Goal: Transaction & Acquisition: Purchase product/service

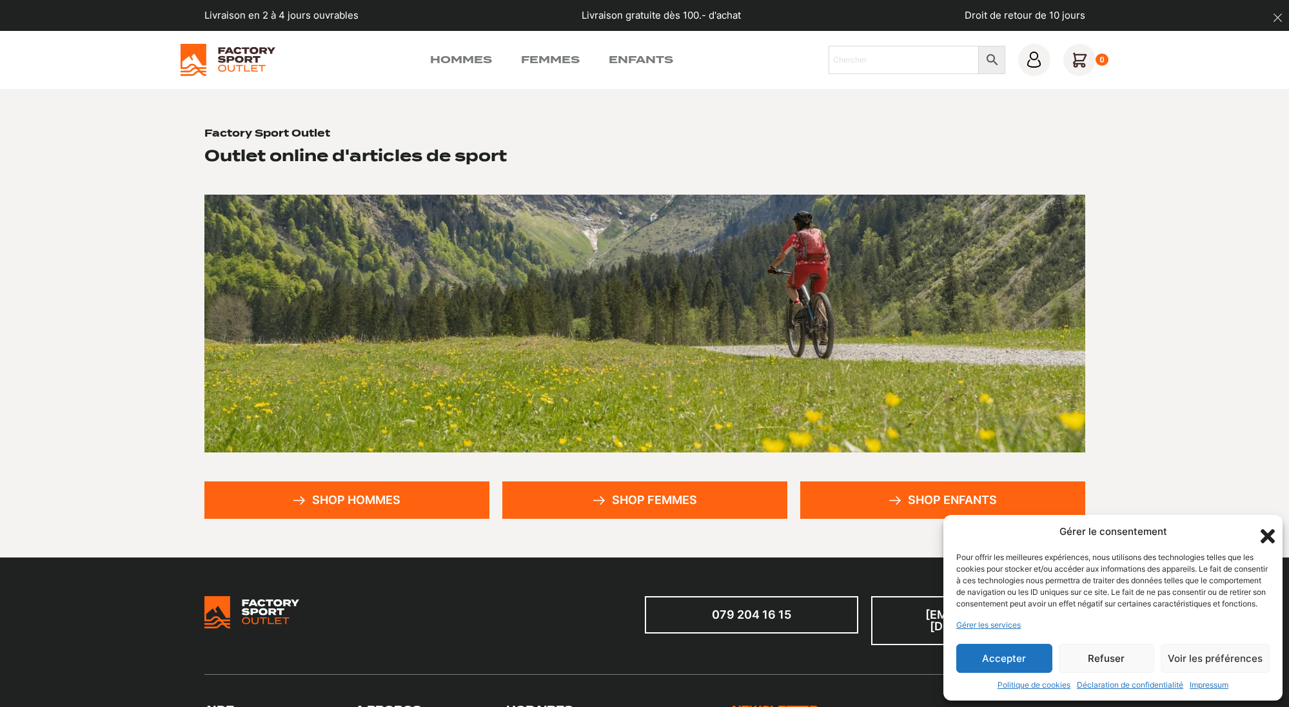
click at [644, 496] on link "Shop femmes" at bounding box center [644, 500] width 285 height 37
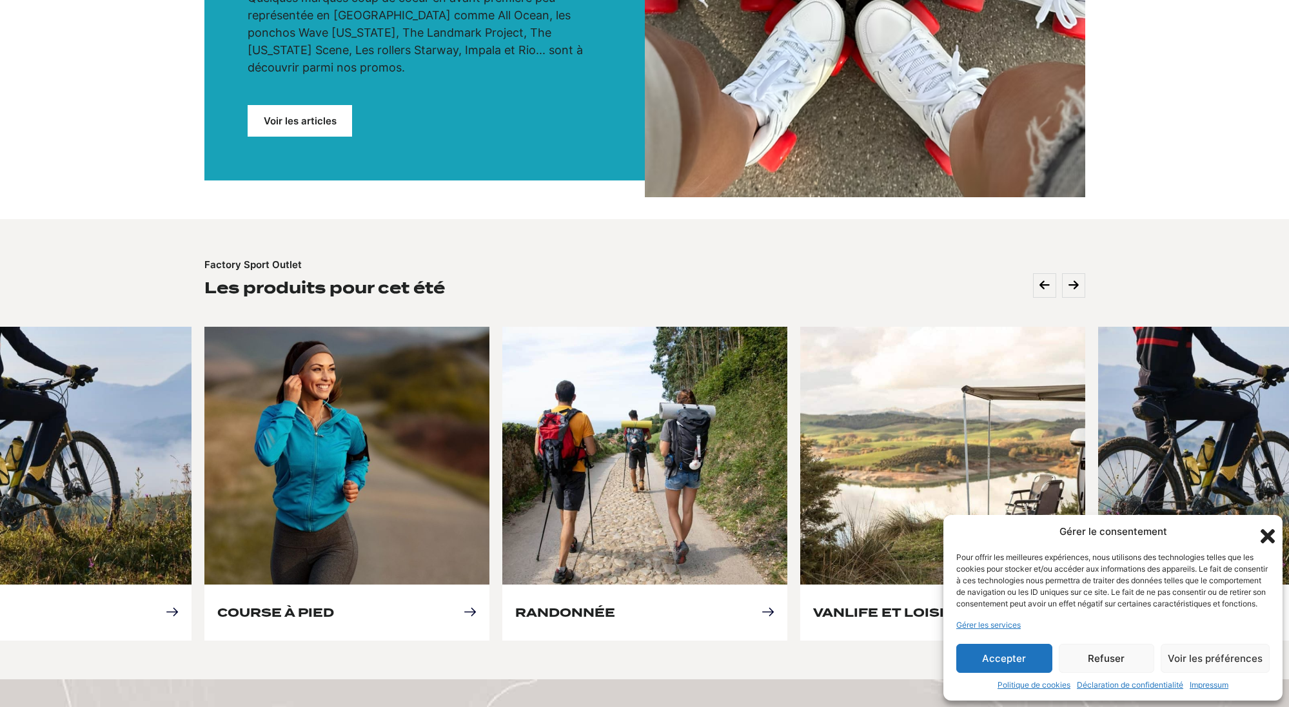
scroll to position [336, 0]
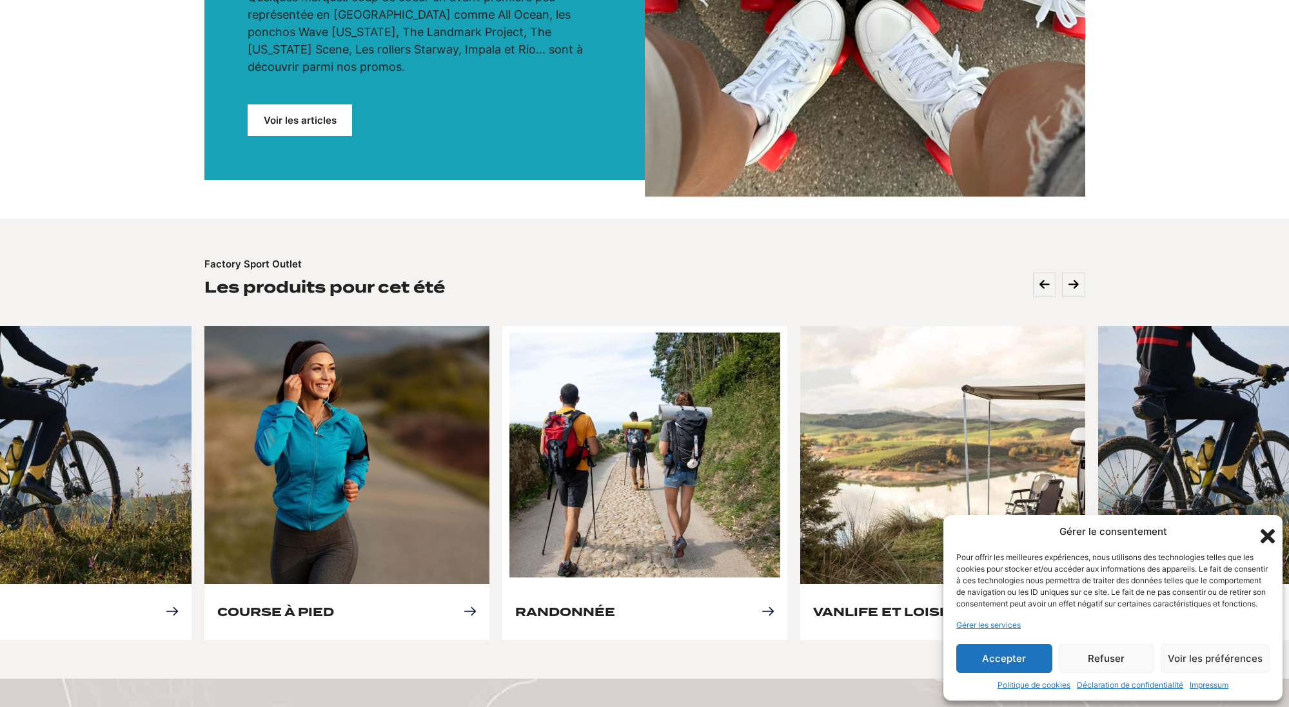
click at [615, 605] on link "Randonnée" at bounding box center [565, 612] width 100 height 14
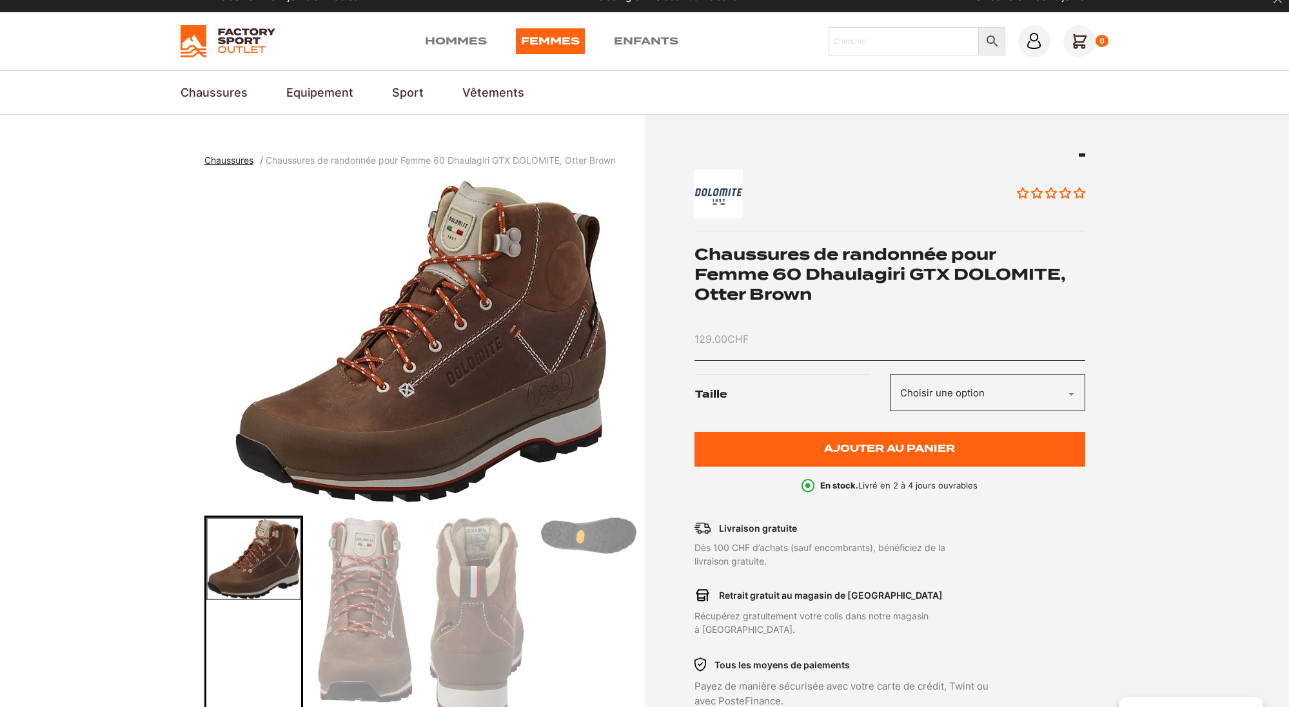
scroll to position [38, 0]
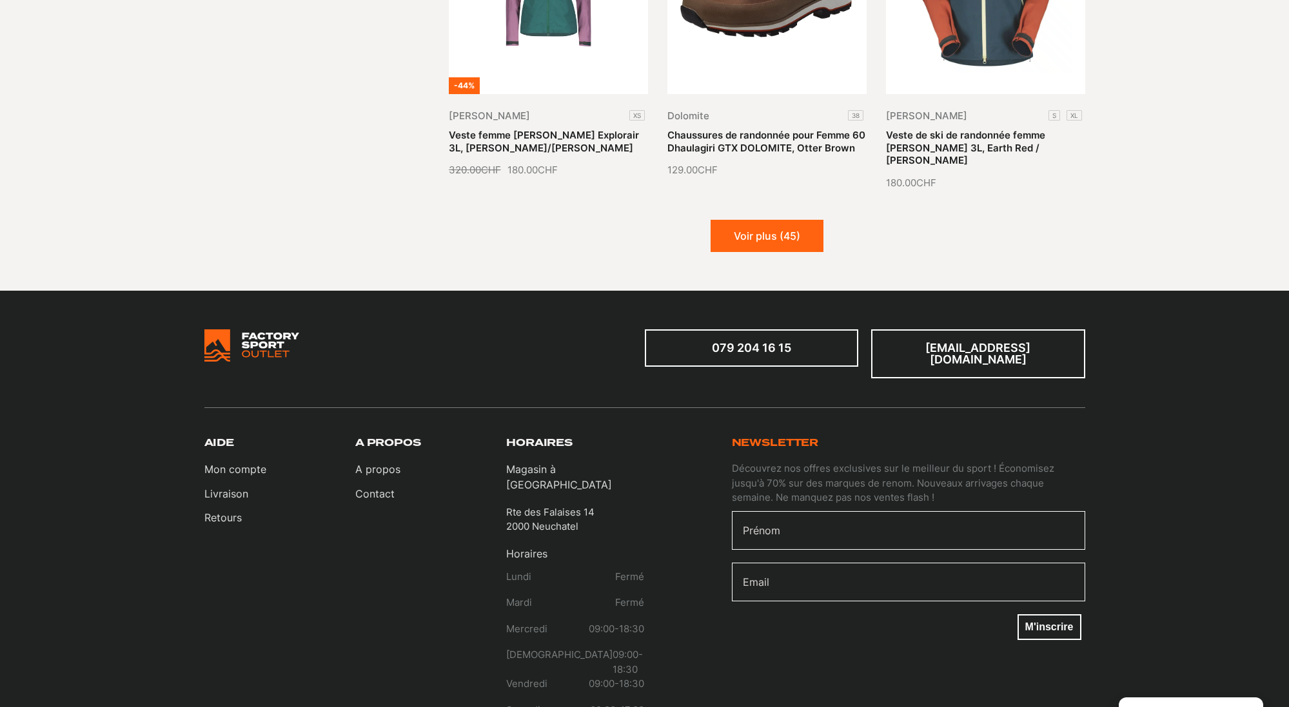
scroll to position [1636, 0]
click at [758, 226] on button "Voir plus (45)" at bounding box center [766, 236] width 113 height 32
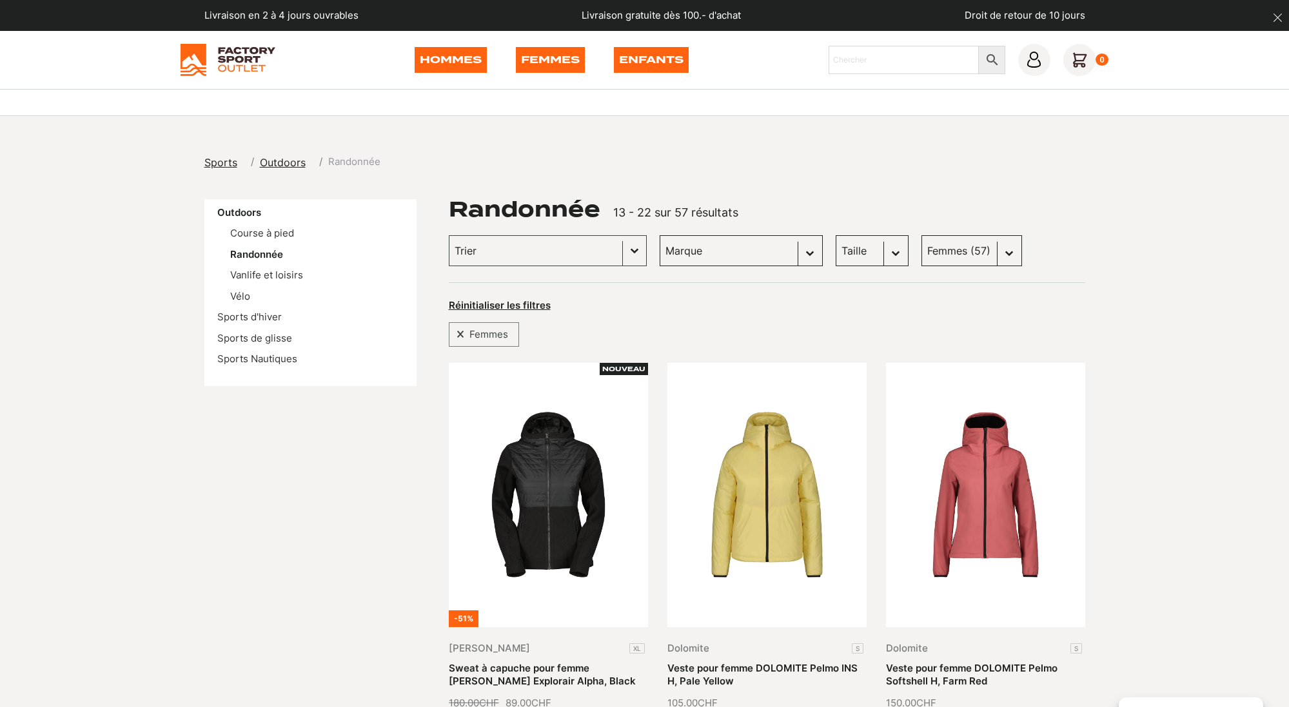
scroll to position [0, 0]
click at [262, 273] on link "Vanlife et loisirs" at bounding box center [266, 275] width 73 height 12
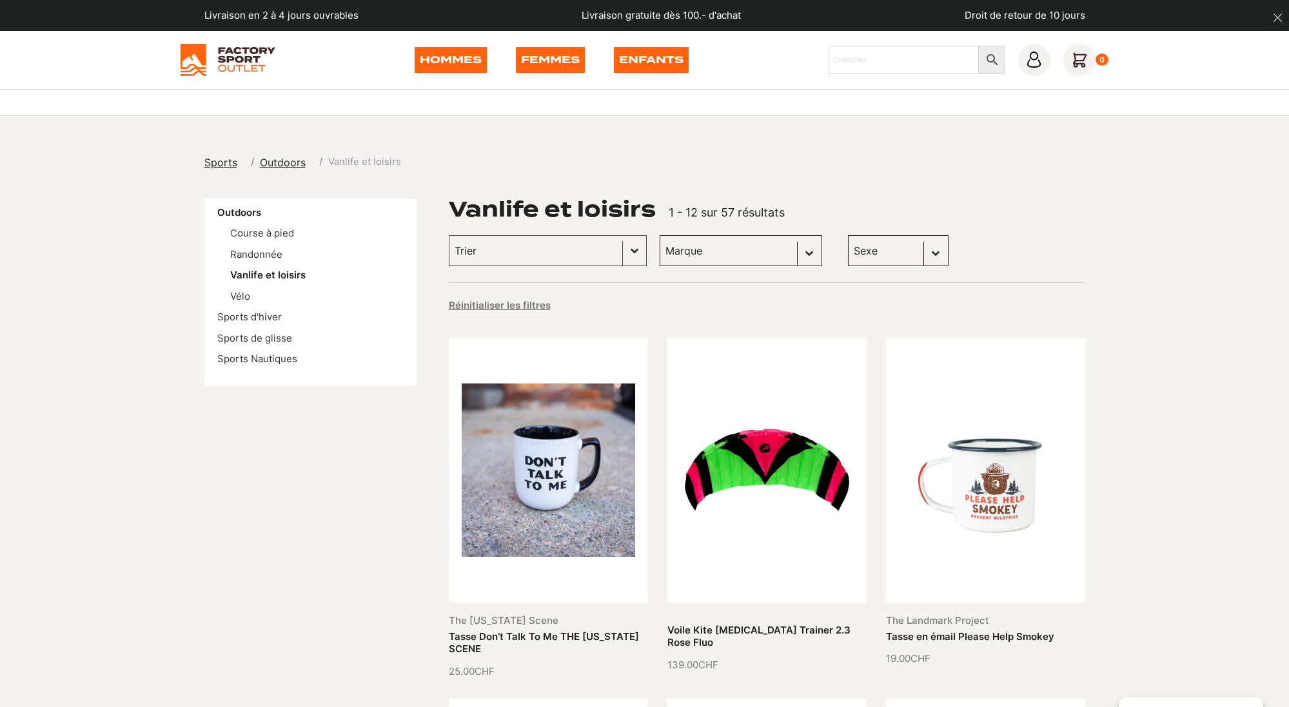
click at [543, 59] on link "Femmes" at bounding box center [550, 60] width 69 height 26
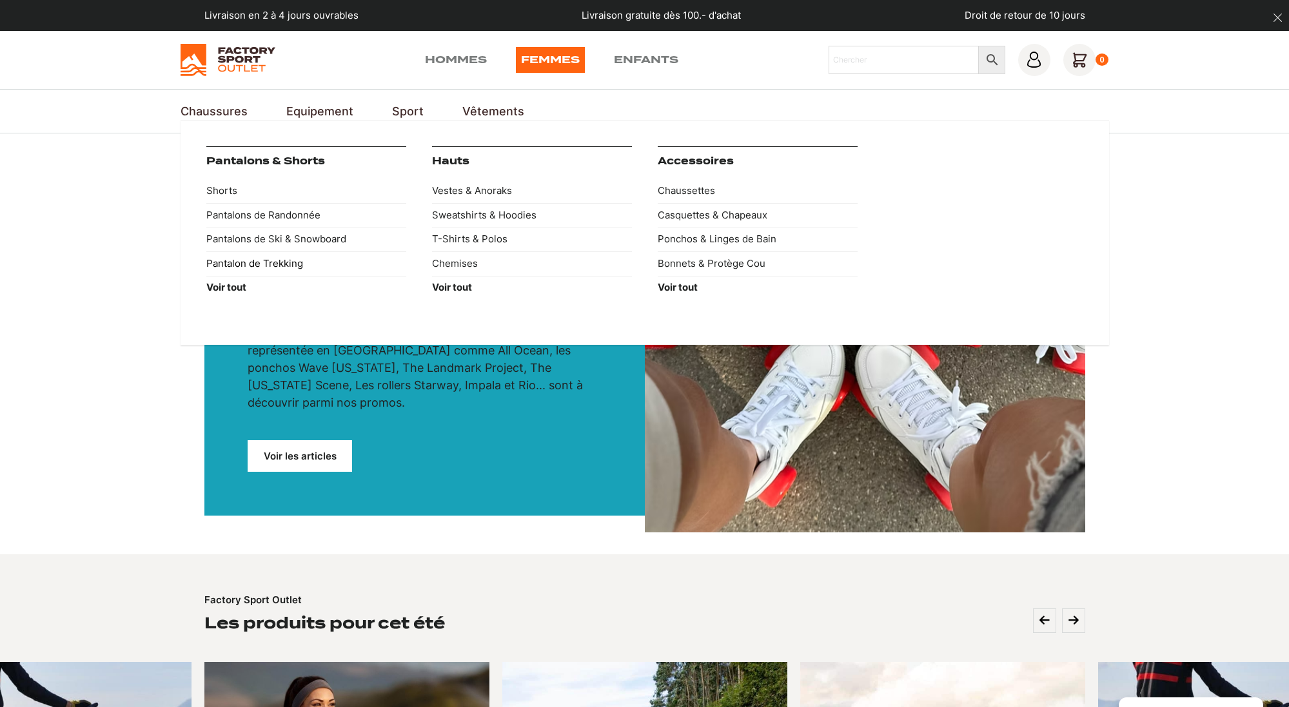
click at [293, 264] on link "Pantalon de Trekking" at bounding box center [306, 263] width 200 height 24
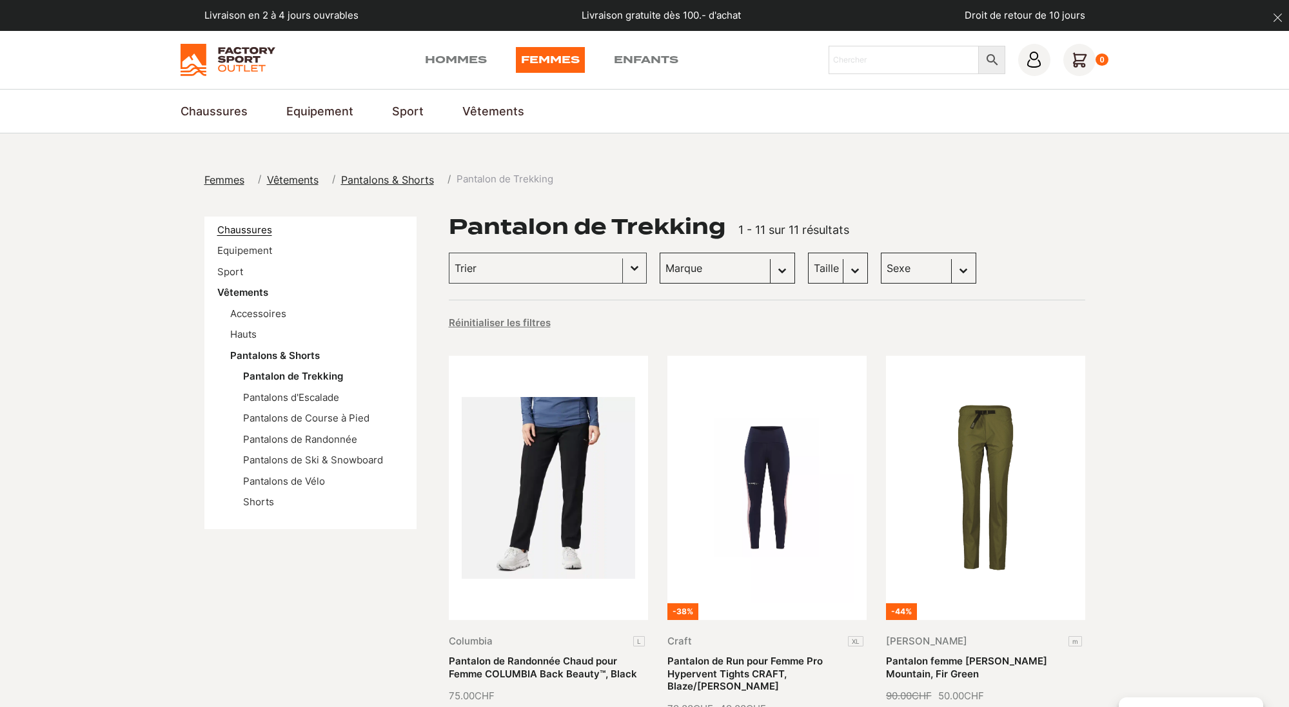
click at [266, 230] on link "Chaussures" at bounding box center [244, 230] width 55 height 12
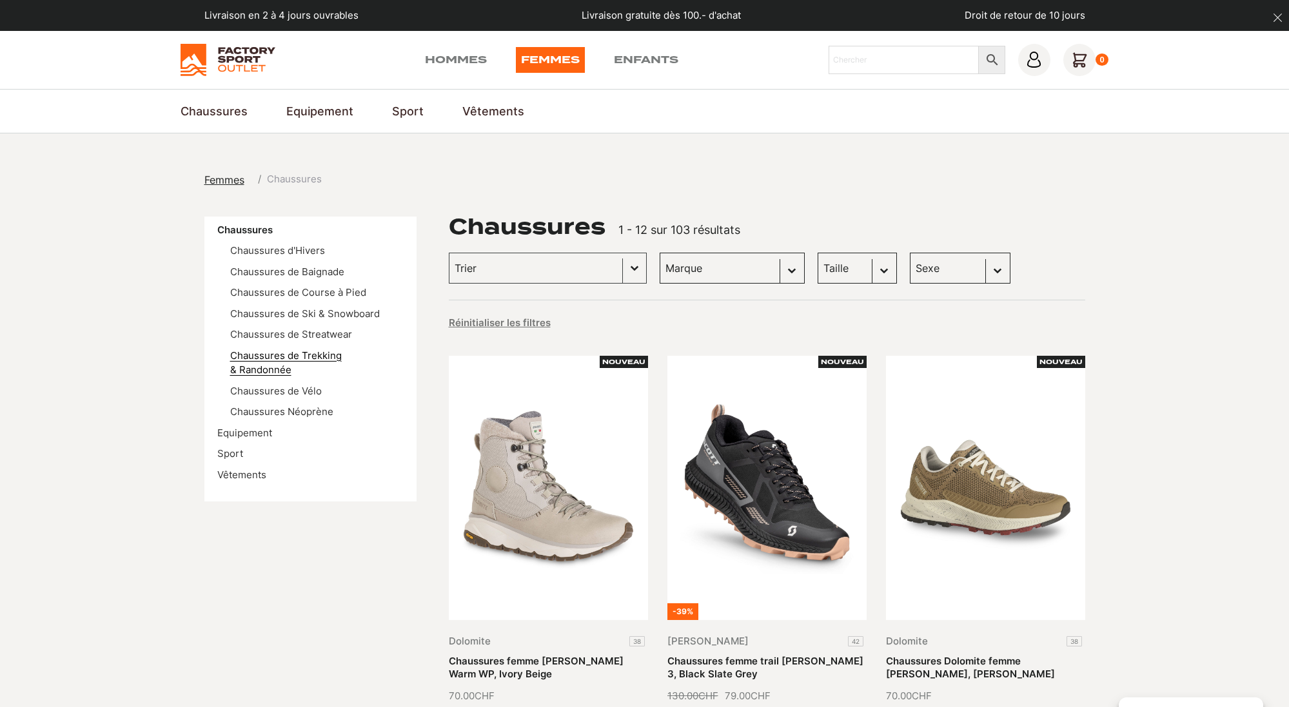
click at [321, 354] on link "Chaussures de Trekking & Randonnée" at bounding box center [286, 362] width 112 height 27
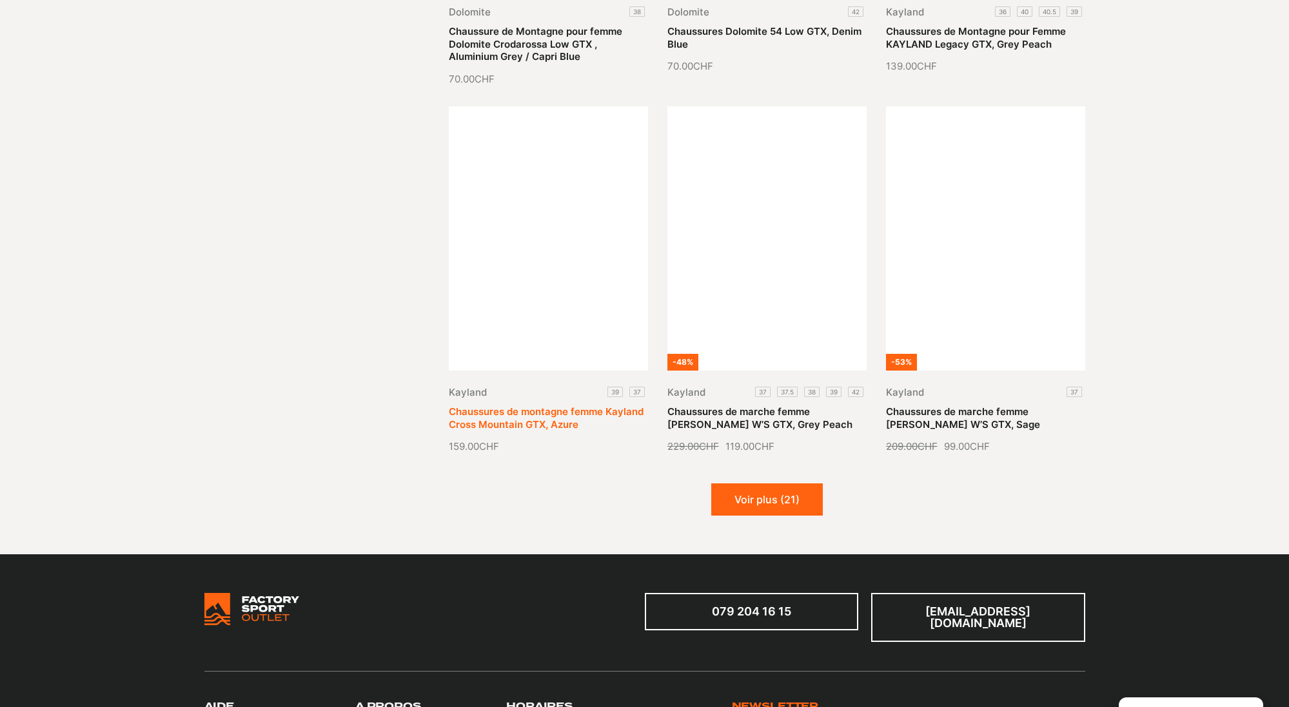
scroll to position [1403, 0]
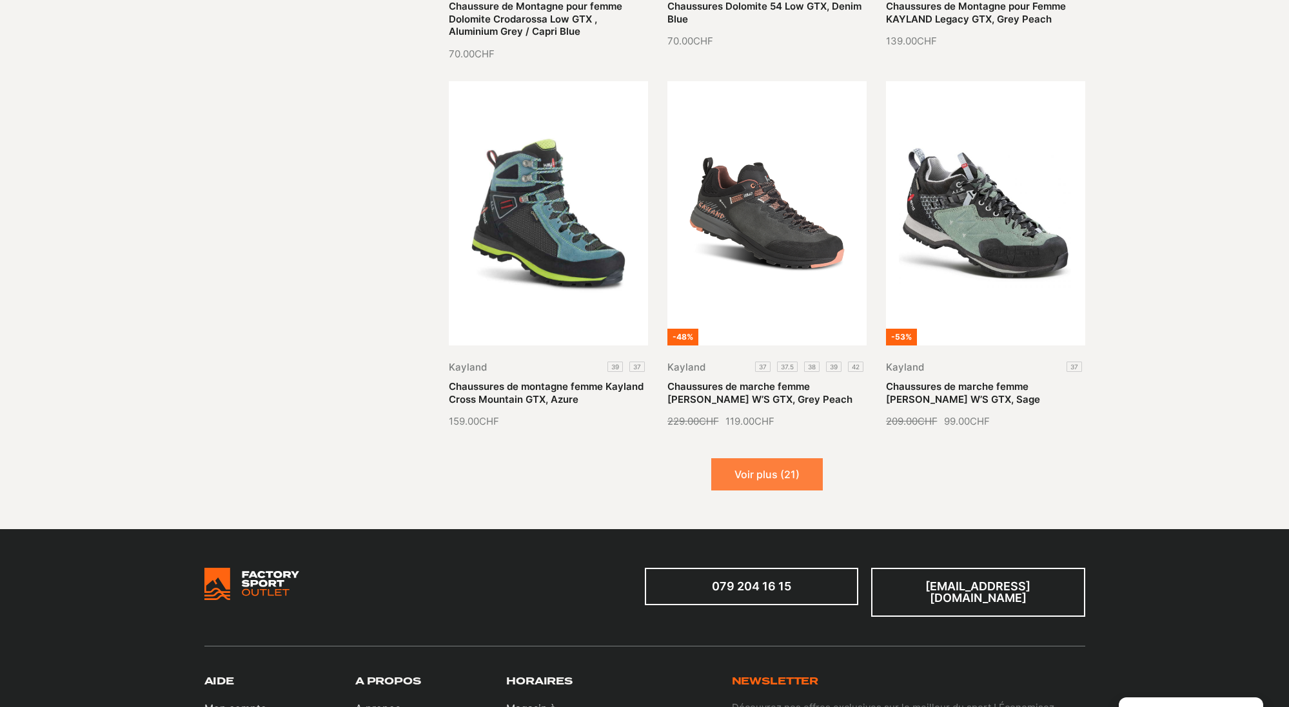
click at [770, 472] on button "Voir plus (21)" at bounding box center [767, 474] width 112 height 32
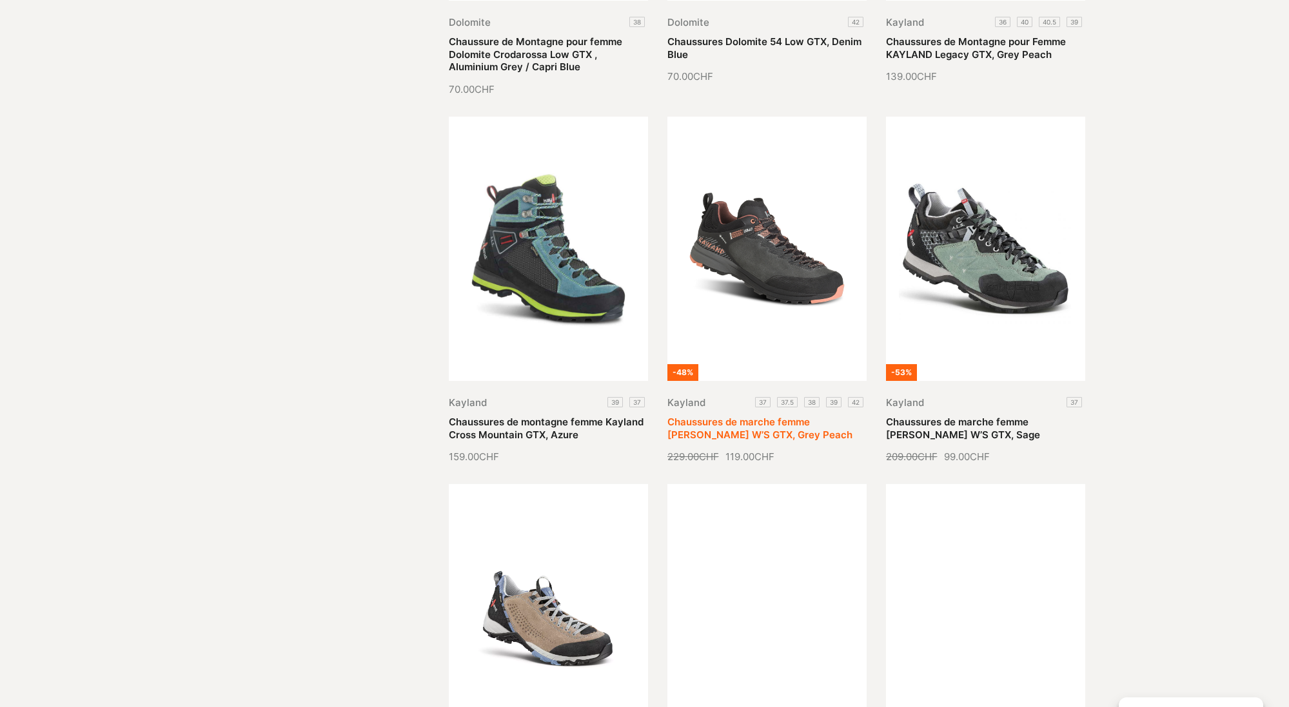
scroll to position [1367, 0]
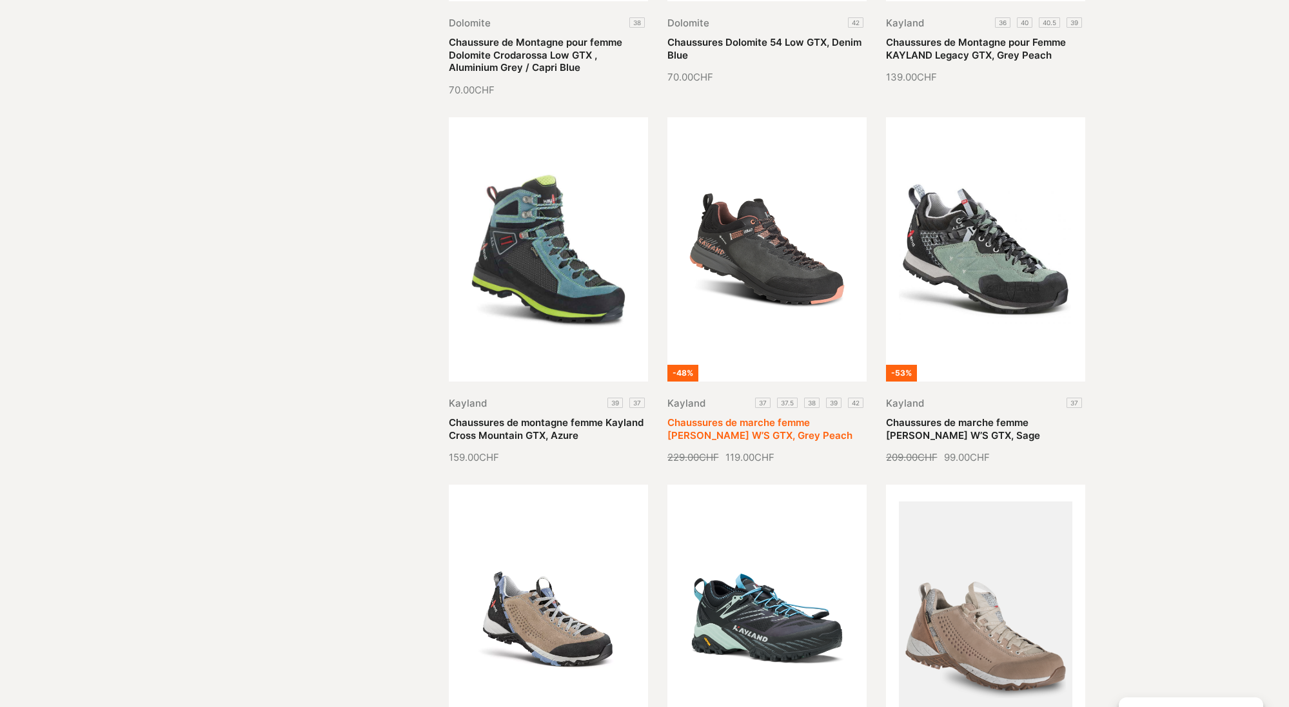
click at [756, 416] on link "Chaussures de marche femme [PERSON_NAME] W’S GTX, Grey Peach" at bounding box center [759, 428] width 185 height 25
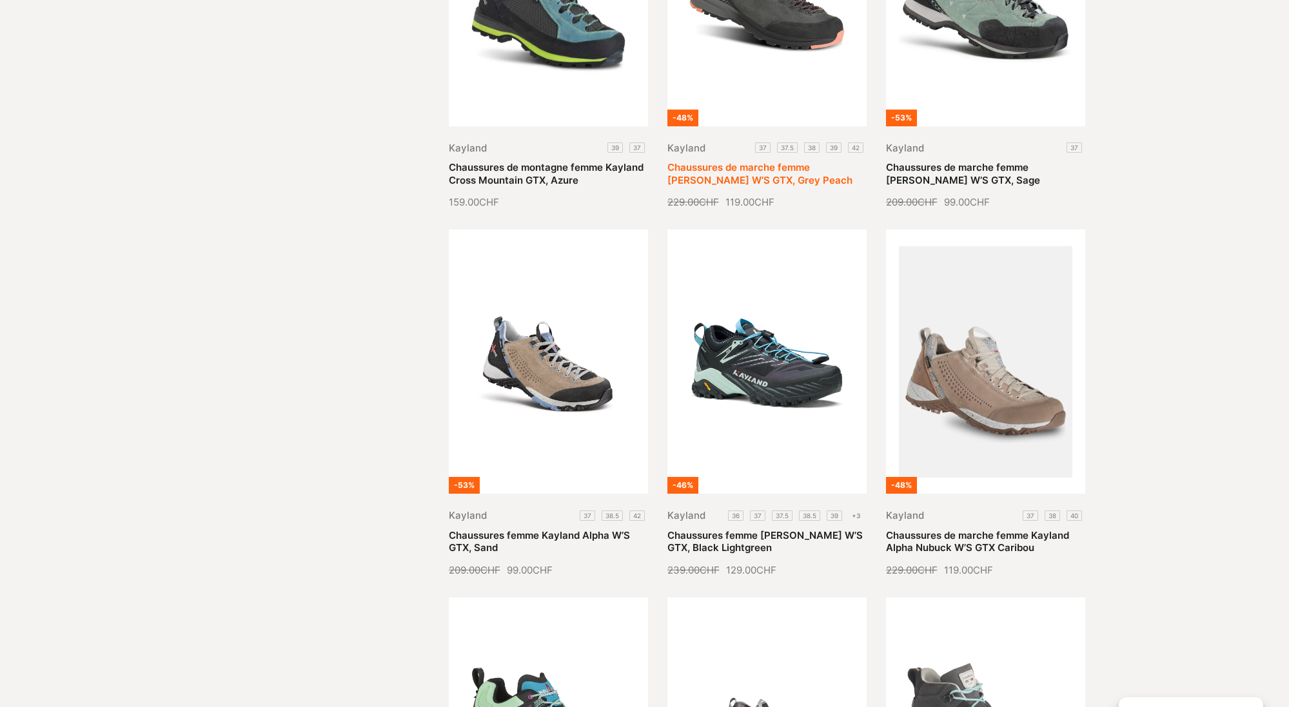
scroll to position [1661, 0]
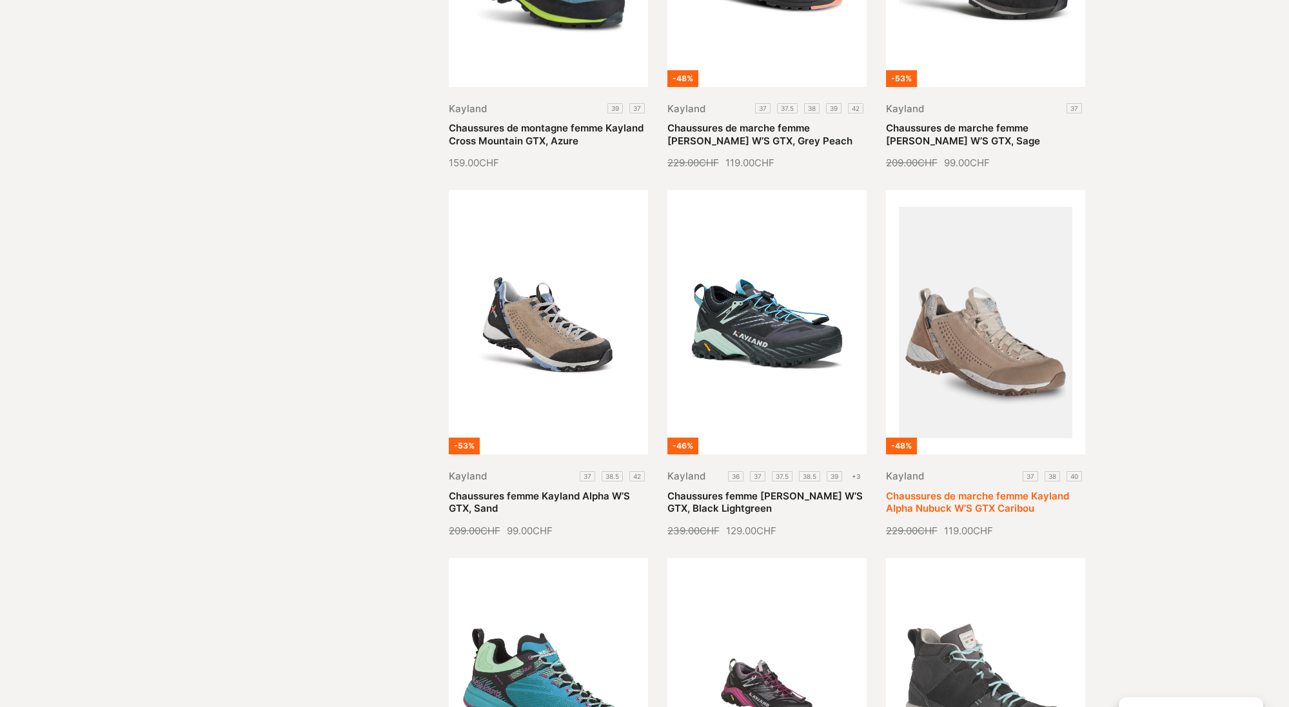
click at [973, 490] on link "Chaussures de marche femme Kayland Alpha Nubuck W’S GTX Caribou" at bounding box center [977, 502] width 183 height 25
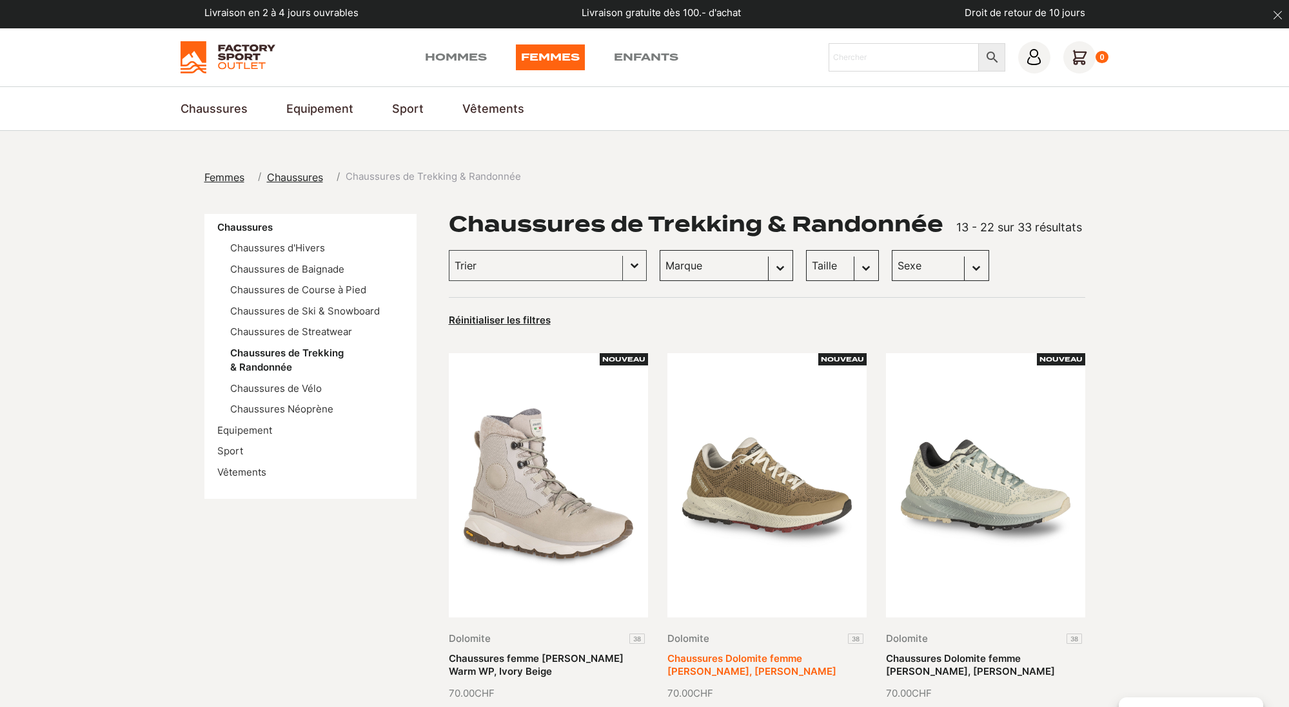
scroll to position [1, 0]
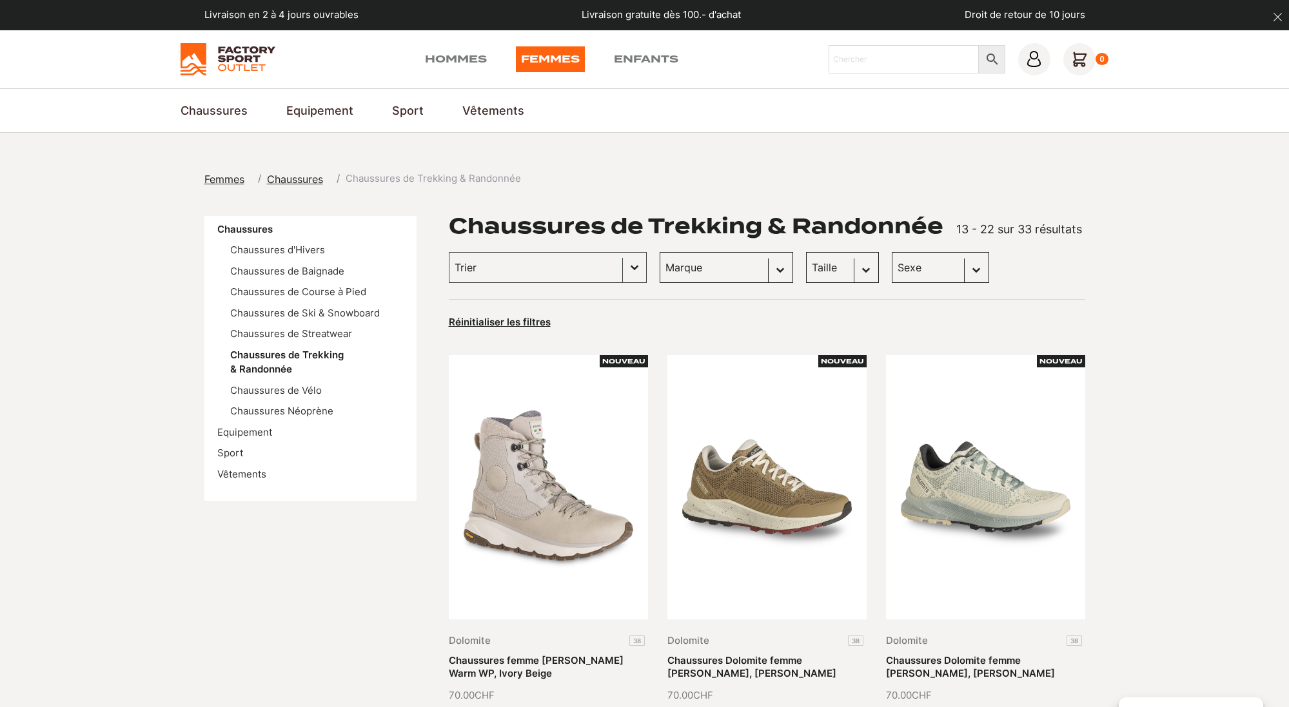
click at [241, 57] on img at bounding box center [228, 59] width 95 height 32
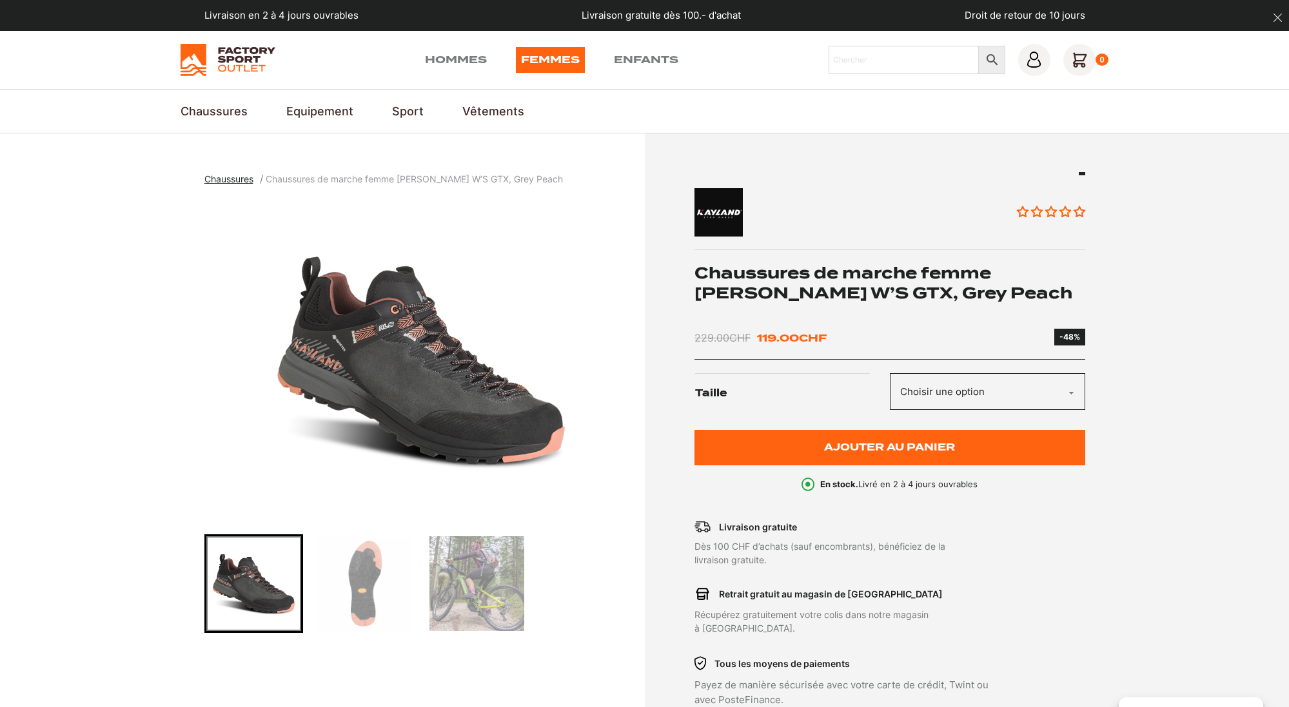
click at [353, 569] on img "Go to slide 2" at bounding box center [365, 583] width 95 height 95
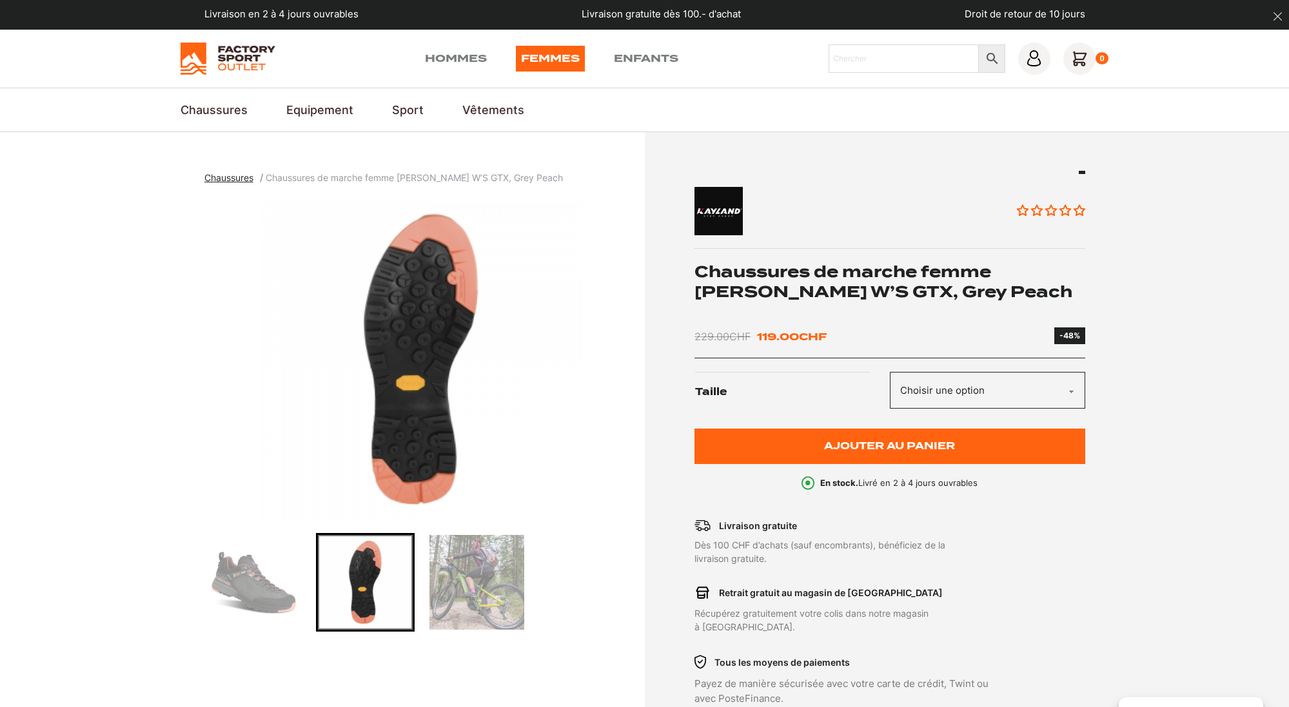
click at [441, 566] on img "Go to slide 3" at bounding box center [476, 582] width 95 height 95
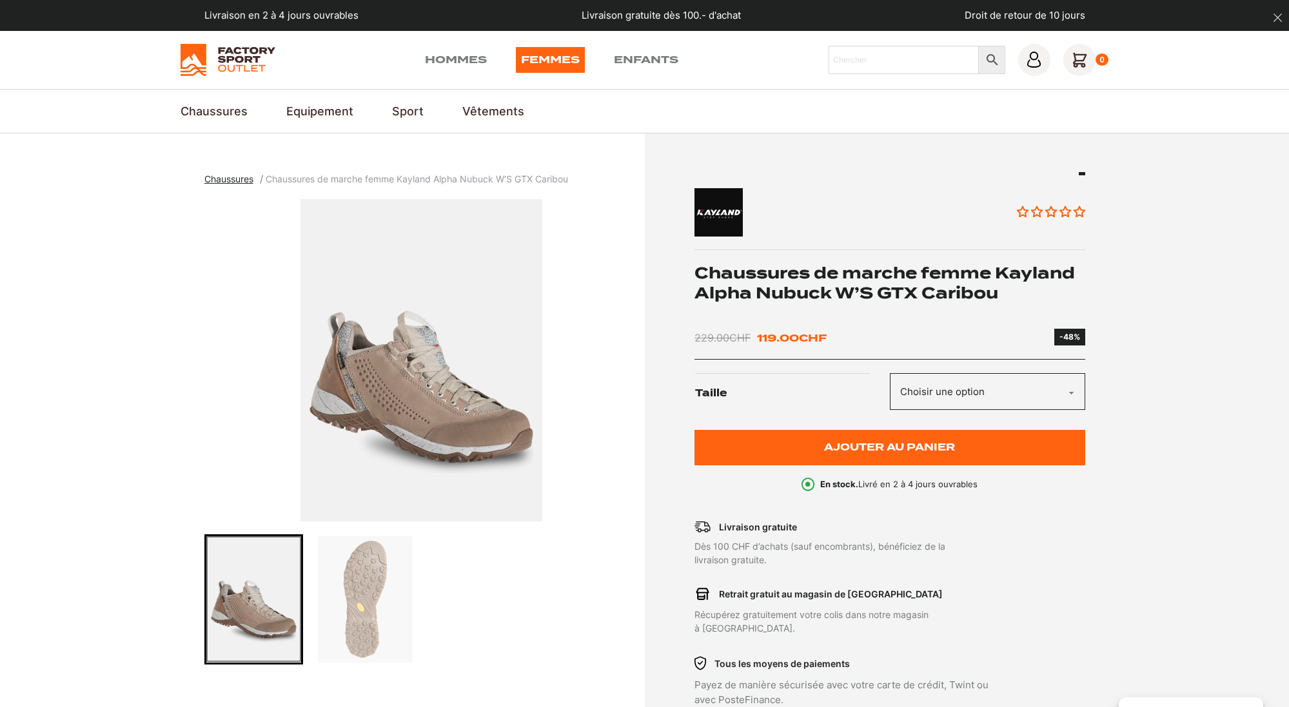
click at [369, 565] on img "Go to slide 2" at bounding box center [365, 599] width 95 height 126
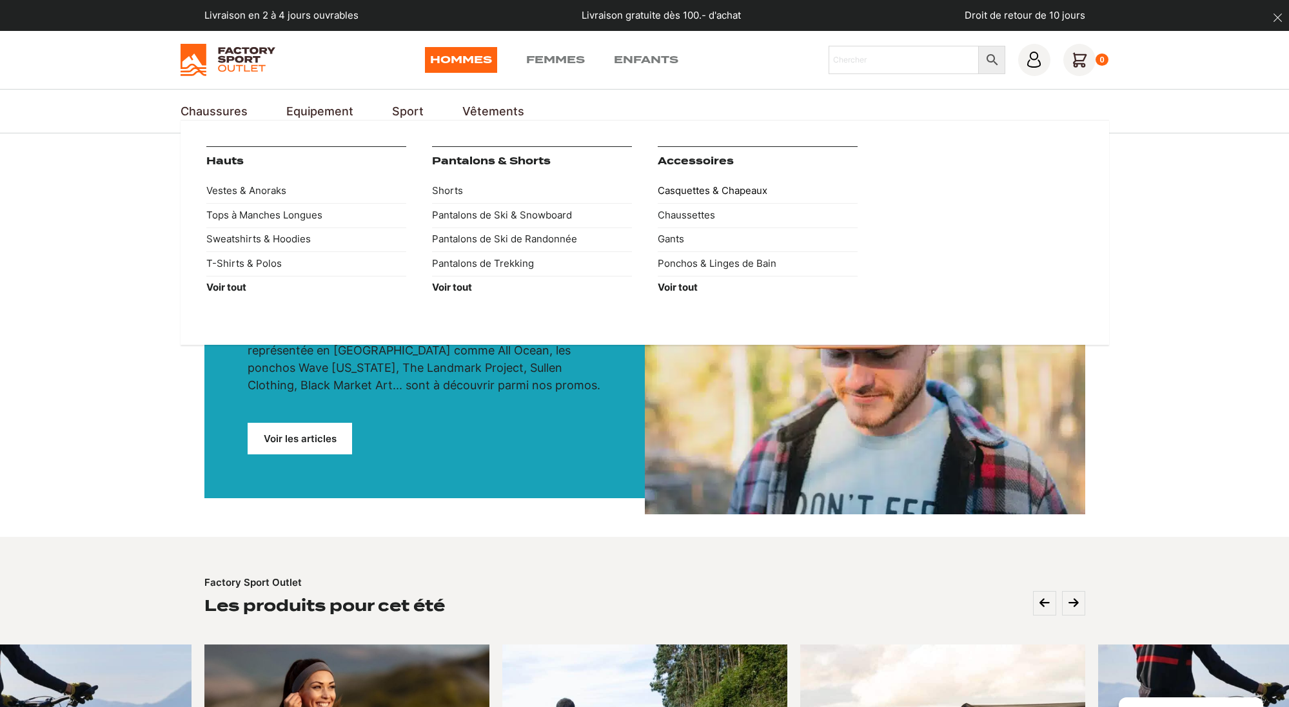
click at [707, 191] on link "Casquettes & Chapeaux" at bounding box center [758, 191] width 200 height 24
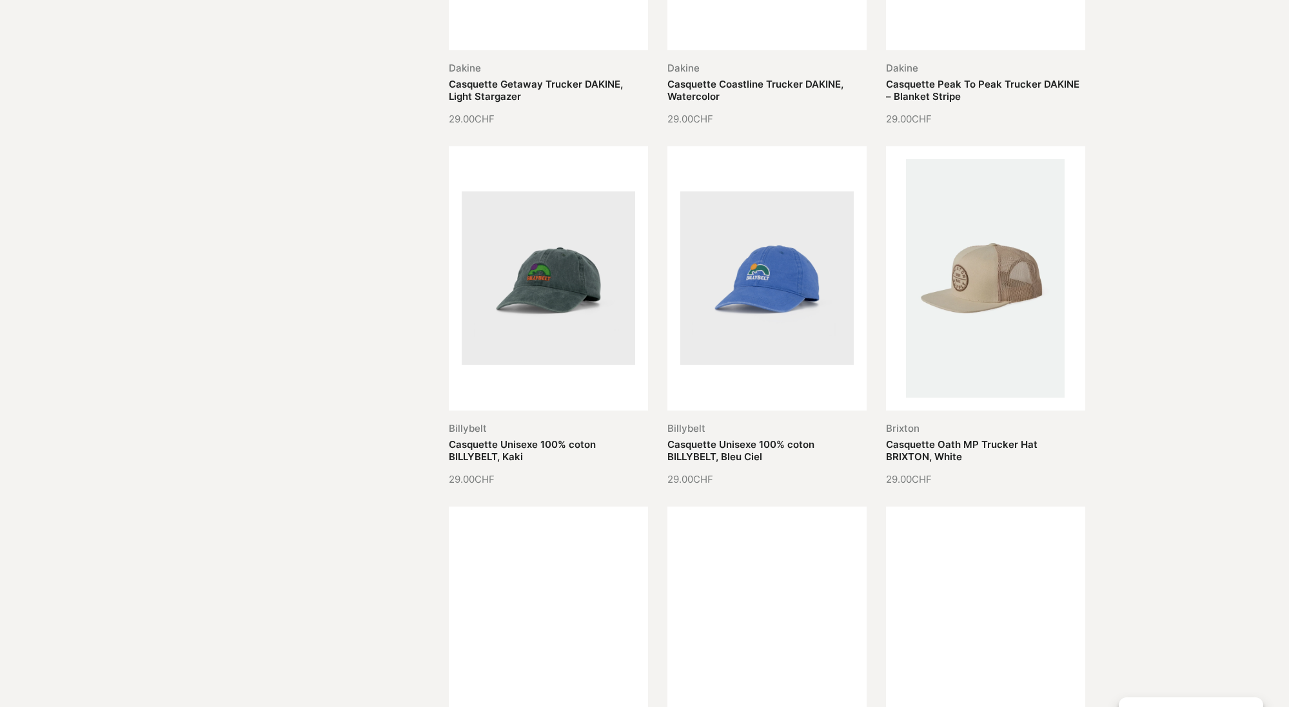
scroll to position [223, 0]
